Goal: Transaction & Acquisition: Purchase product/service

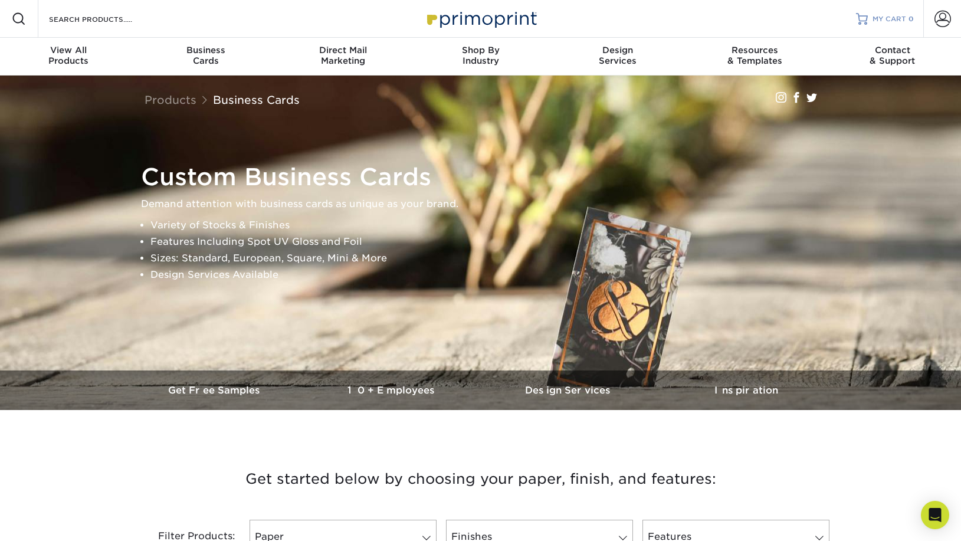
click at [884, 19] on span "MY CART" at bounding box center [890, 19] width 34 height 10
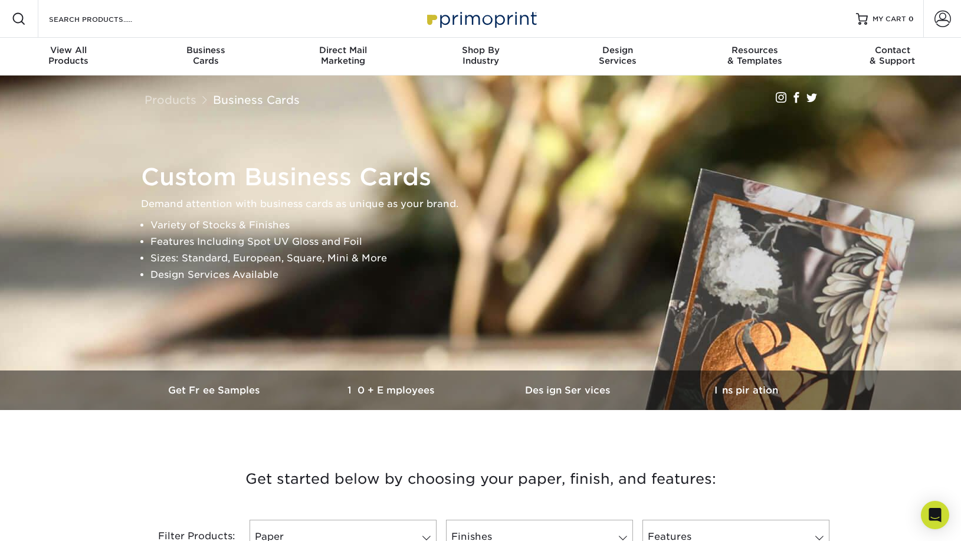
click at [861, 121] on img at bounding box center [481, 242] width 1982 height 1321
click at [941, 18] on span at bounding box center [942, 19] width 17 height 17
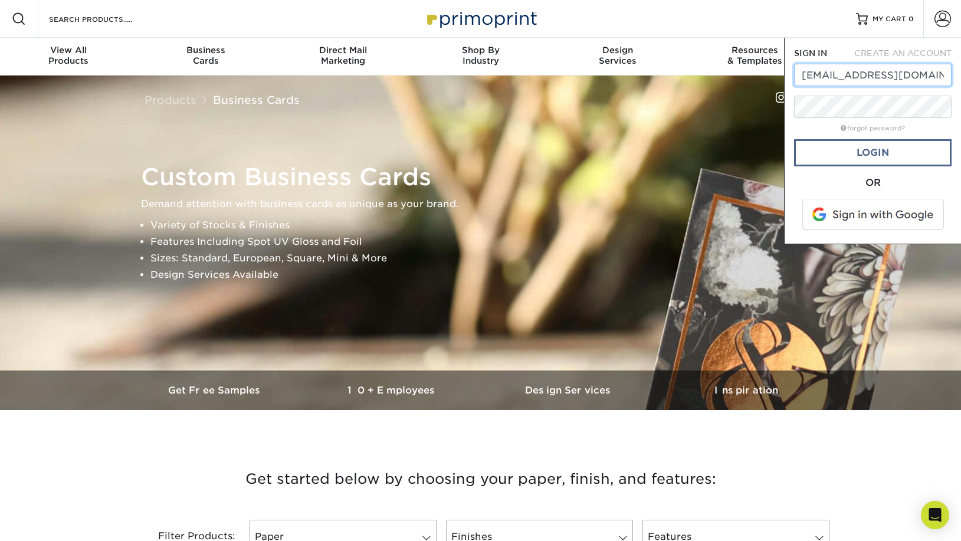
type input "marketing@stahlbush.com"
click at [854, 157] on link "Login" at bounding box center [873, 152] width 158 height 27
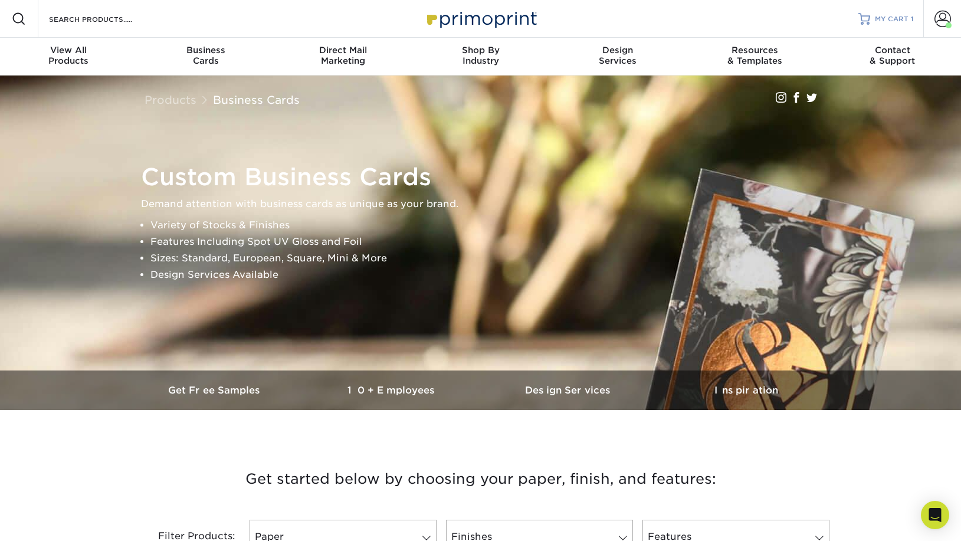
click at [896, 15] on span "MY CART" at bounding box center [892, 19] width 34 height 10
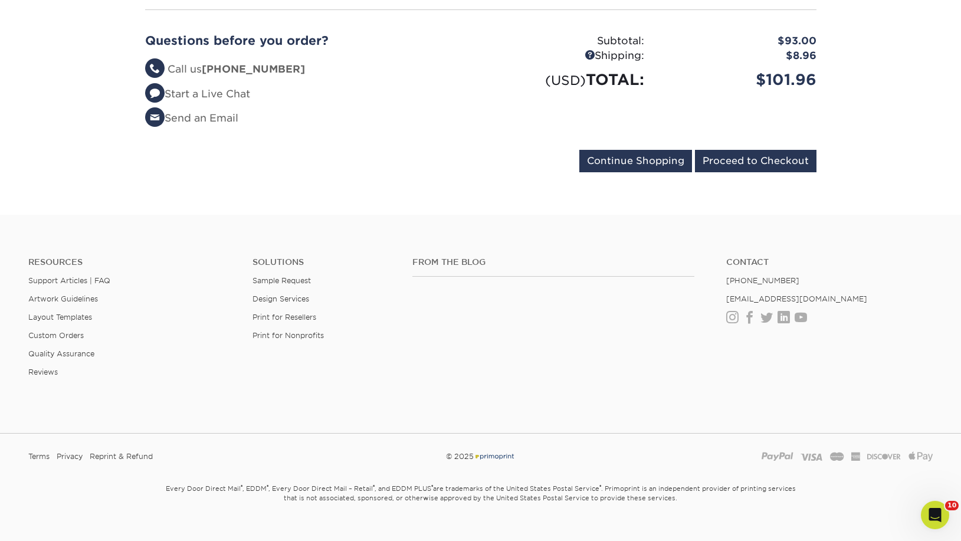
scroll to position [116, 0]
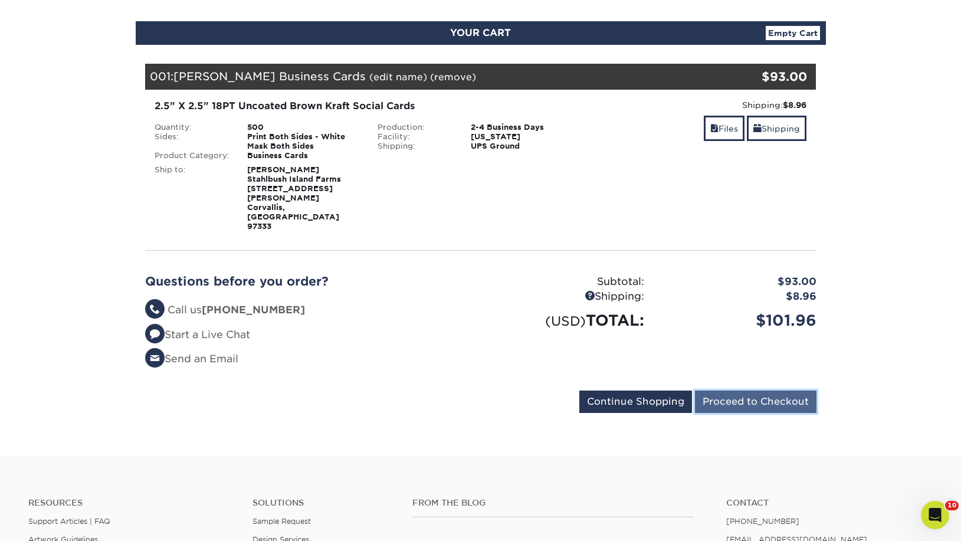
click at [747, 391] on input "Proceed to Checkout" at bounding box center [756, 402] width 122 height 22
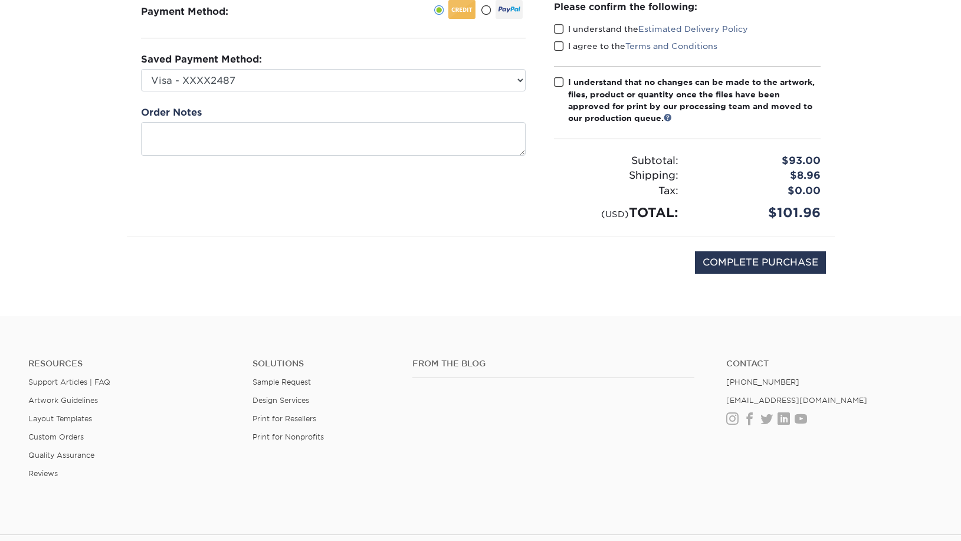
scroll to position [34, 0]
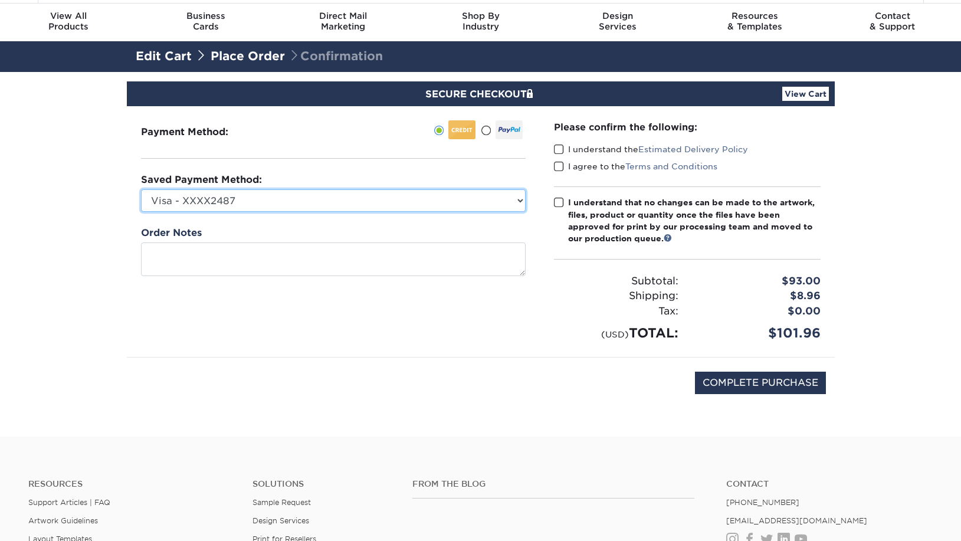
click at [141, 189] on select "Visa - XXXX2487 Visa - XXXX7920 Visa - XXXX9130 New Credit Card" at bounding box center [333, 200] width 385 height 22
click option "New Credit Card" at bounding box center [0, 0] width 0 height 0
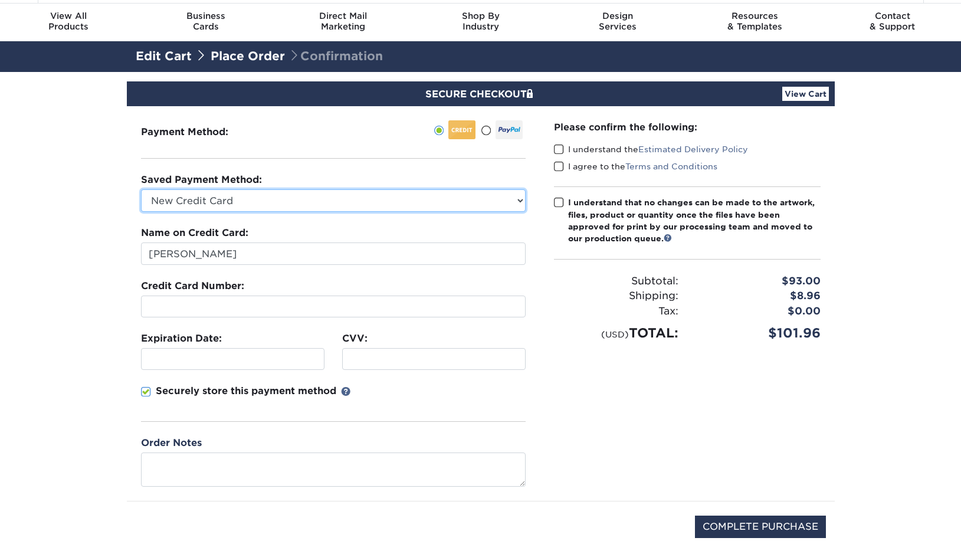
click at [141, 189] on select "Visa - XXXX2487 Visa - XXXX7920 Visa - XXXX9130 New Credit Card" at bounding box center [333, 200] width 385 height 22
click option "New Credit Card" at bounding box center [0, 0] width 0 height 0
click at [141, 189] on select "Visa - XXXX2487 Visa - XXXX7920 Visa - XXXX9130 New Credit Card" at bounding box center [333, 200] width 385 height 22
click at [411, 199] on select "Visa - XXXX2487 Visa - XXXX7920 Visa - XXXX9130 New Credit Card" at bounding box center [333, 200] width 385 height 22
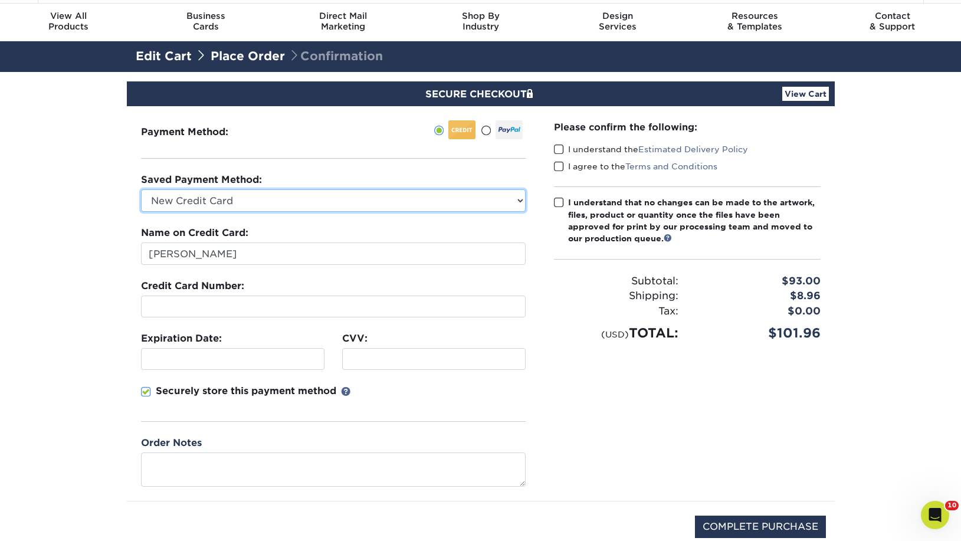
click at [141, 189] on select "Visa - XXXX2487 Visa - XXXX7920 Visa - XXXX9130 New Credit Card" at bounding box center [333, 200] width 385 height 22
select select "57739"
click option "Visa - XXXX2487" at bounding box center [0, 0] width 0 height 0
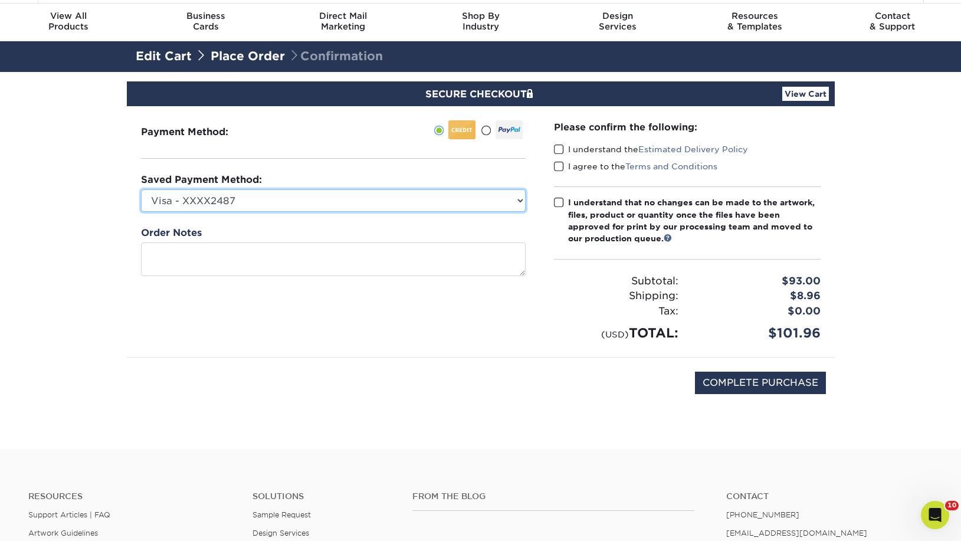
click at [141, 189] on select "Visa - XXXX2487 Visa - XXXX7920 Visa - XXXX9130 New Credit Card" at bounding box center [333, 200] width 385 height 22
select select
click option "New Credit Card" at bounding box center [0, 0] width 0 height 0
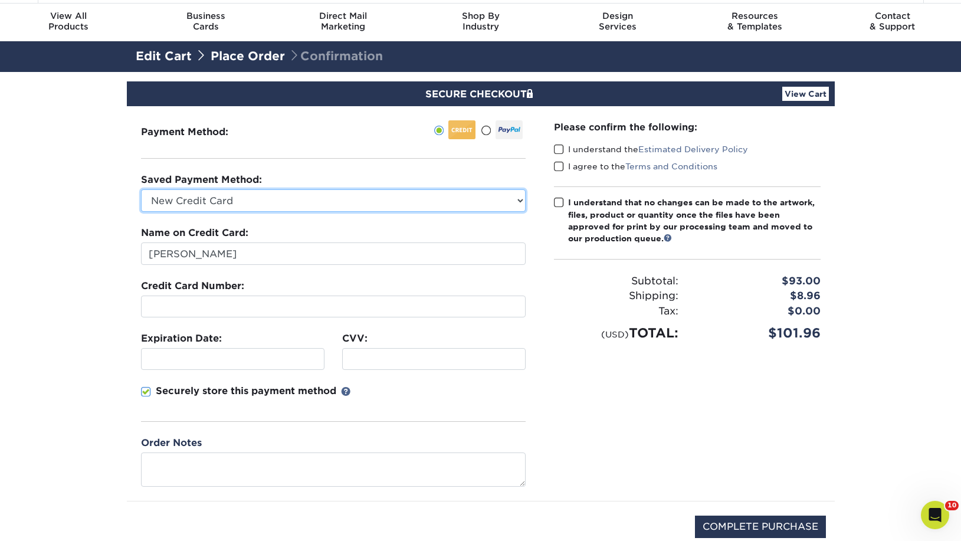
click at [141, 189] on select "Visa - XXXX2487 Visa - XXXX7920 Visa - XXXX9130 New Credit Card" at bounding box center [333, 200] width 385 height 22
click at [224, 203] on select "Visa - XXXX2487 Visa - XXXX7920 Visa - XXXX9130 New Credit Card" at bounding box center [333, 200] width 385 height 22
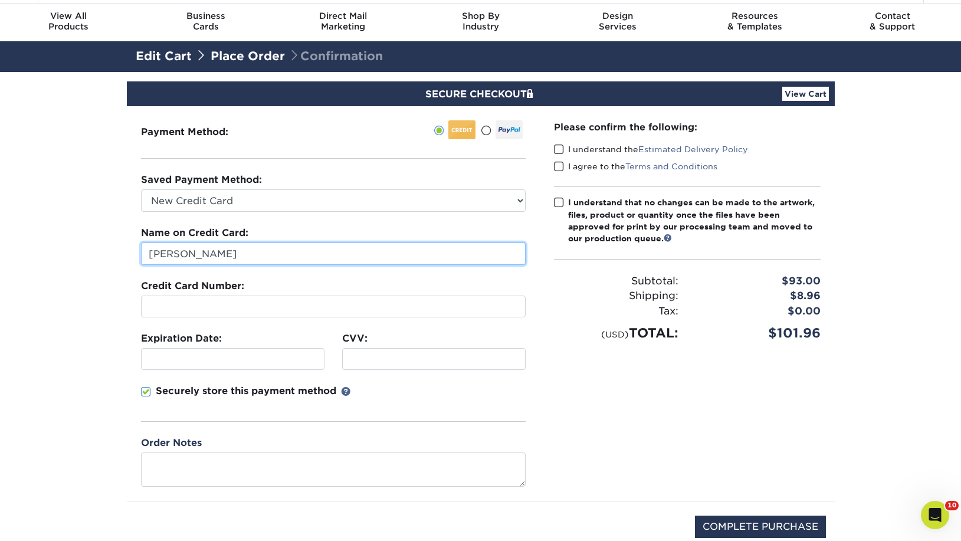
click at [293, 260] on input "[PERSON_NAME]" at bounding box center [333, 253] width 385 height 22
type input "C"
type input "Stahlbush Island Farms Inc"
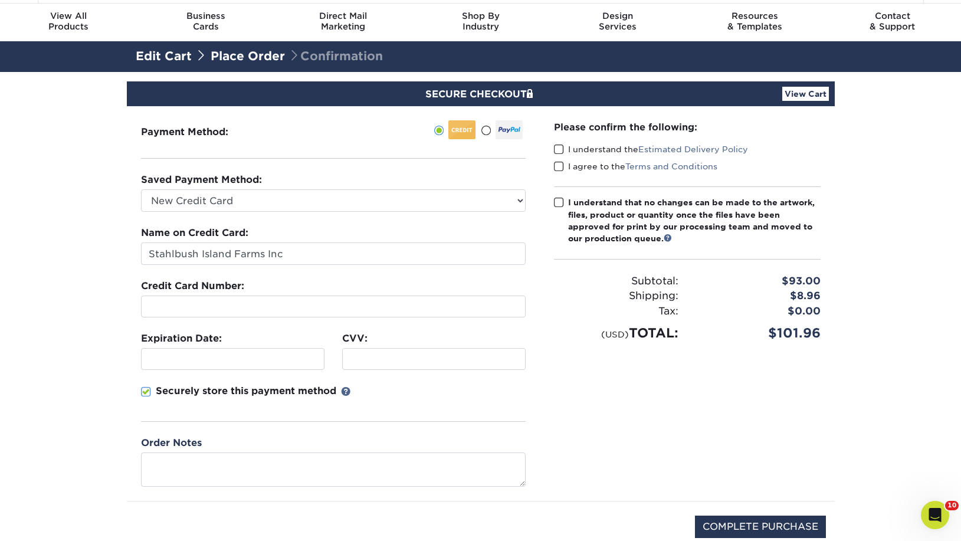
click at [149, 391] on span at bounding box center [146, 391] width 10 height 11
click at [0, 0] on input "Securely store this payment method" at bounding box center [0, 0] width 0 height 0
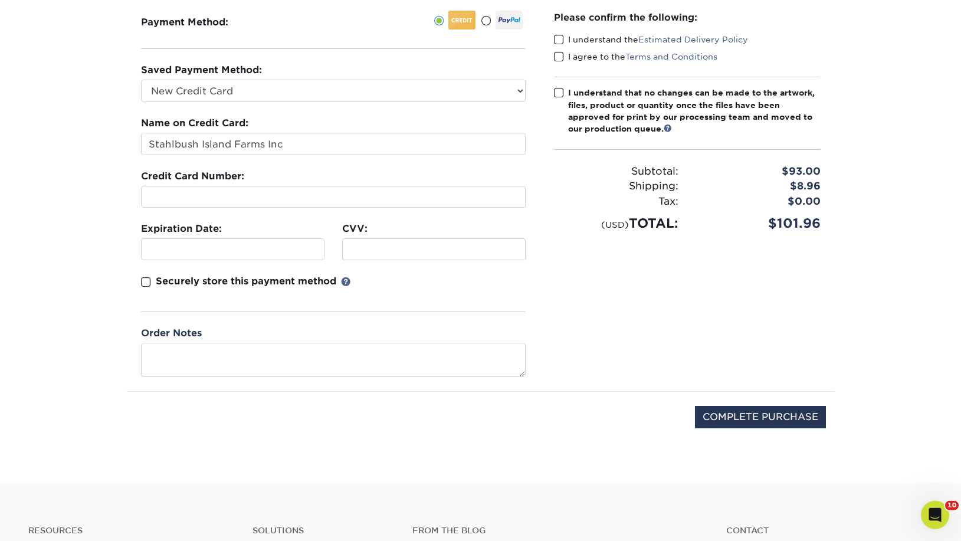
scroll to position [215, 0]
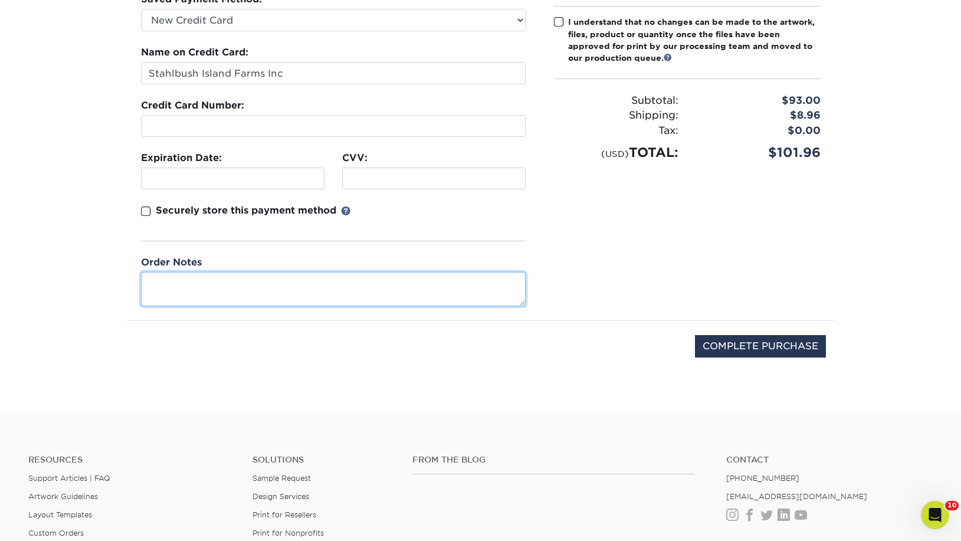
click at [248, 288] on textarea at bounding box center [333, 289] width 385 height 34
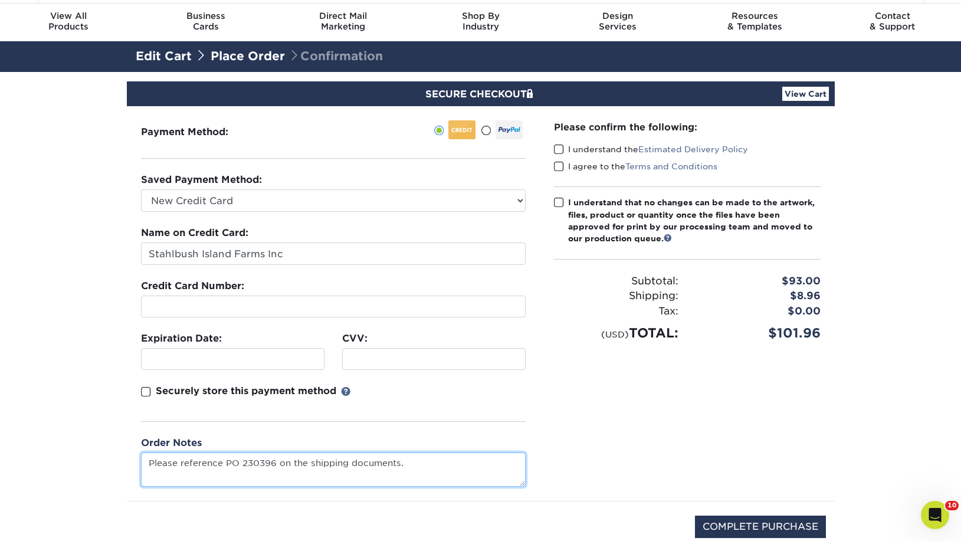
type textarea "Please reference PO 230396 on the shipping documents."
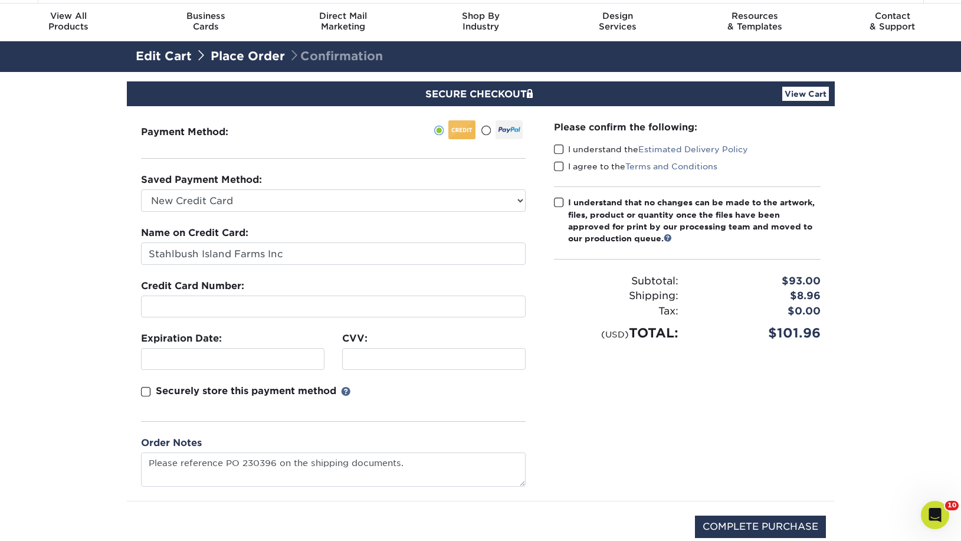
click at [558, 148] on span at bounding box center [559, 149] width 10 height 11
click at [0, 0] on input "I understand the Estimated Delivery Policy" at bounding box center [0, 0] width 0 height 0
click at [556, 166] on span at bounding box center [559, 166] width 10 height 11
click at [0, 0] on input "I agree to the Terms and Conditions" at bounding box center [0, 0] width 0 height 0
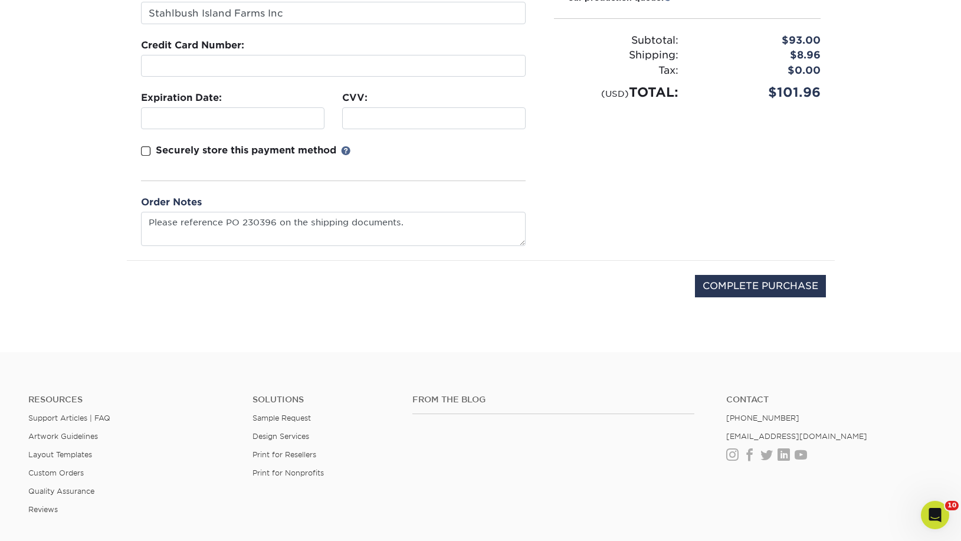
scroll to position [0, 0]
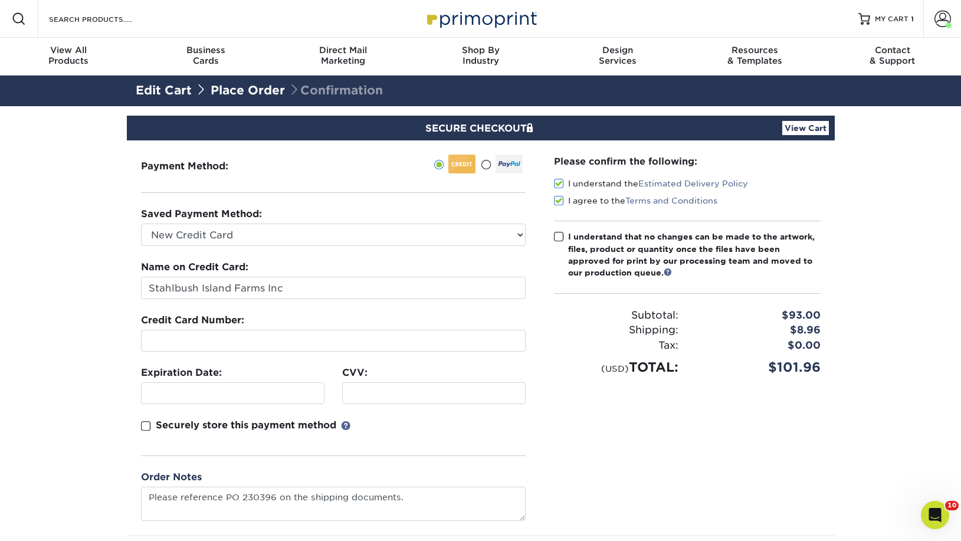
click at [561, 235] on span at bounding box center [559, 236] width 10 height 11
click at [0, 0] on input "I understand that no changes can be made to the artwork, files, product or quan…" at bounding box center [0, 0] width 0 height 0
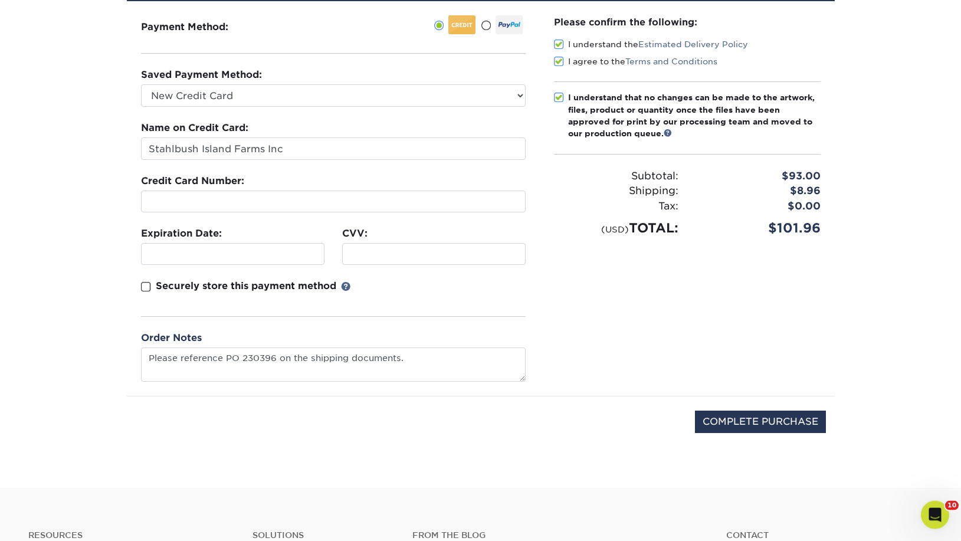
scroll to position [241, 0]
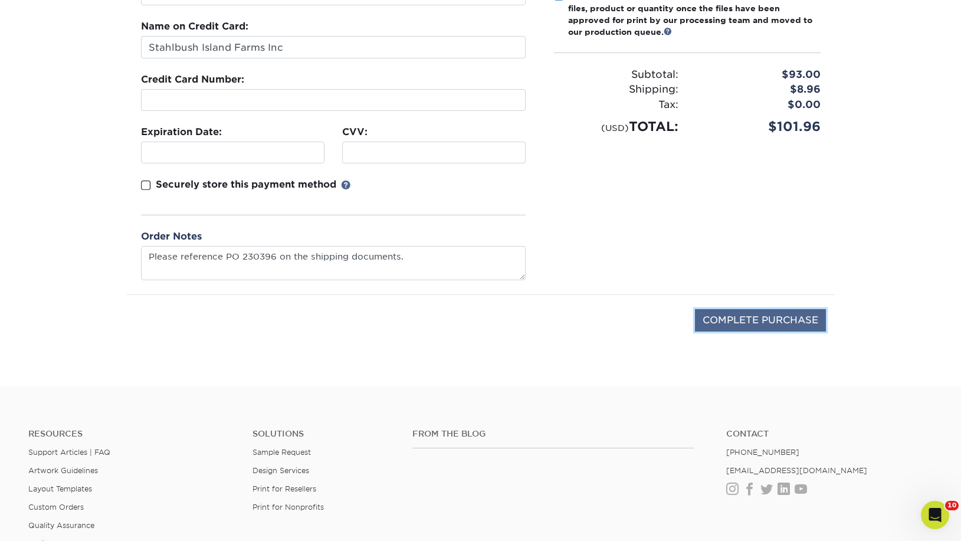
click at [764, 316] on input "COMPLETE PURCHASE" at bounding box center [760, 320] width 131 height 22
type input "PROCESSING, PLEASE WAIT..."
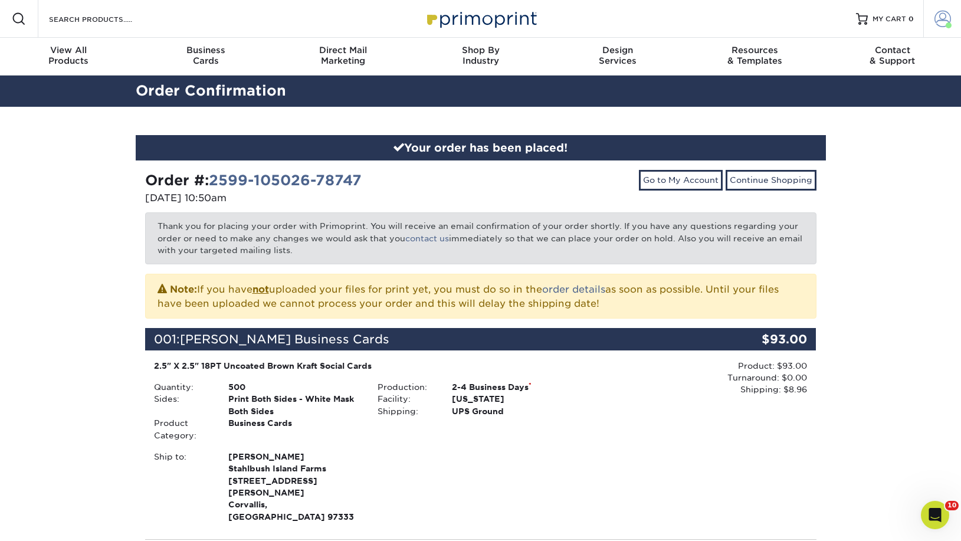
click at [948, 24] on span at bounding box center [949, 25] width 6 height 6
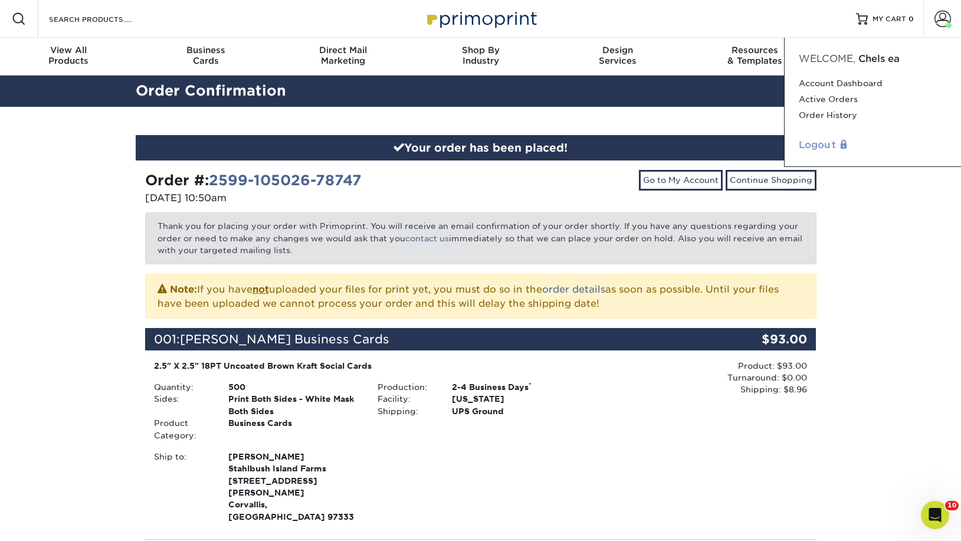
click at [821, 145] on link "Logout" at bounding box center [873, 145] width 148 height 14
